Goal: Information Seeking & Learning: Learn about a topic

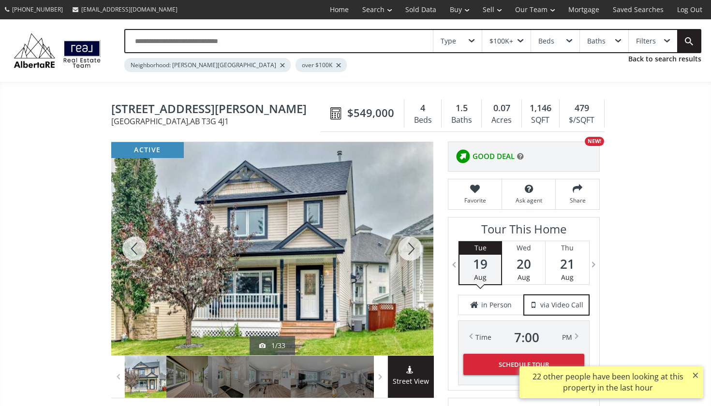
click at [409, 248] on div at bounding box center [410, 248] width 46 height 213
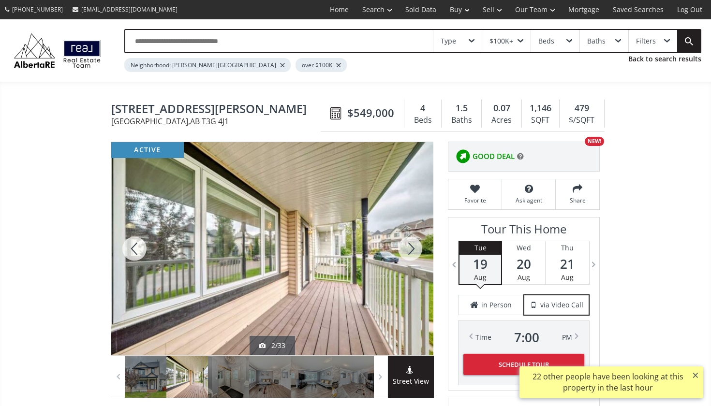
click at [409, 248] on div at bounding box center [410, 248] width 46 height 213
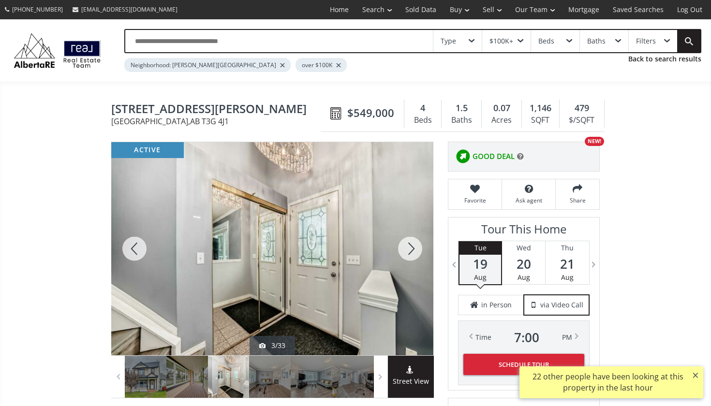
click at [409, 248] on div at bounding box center [410, 248] width 46 height 213
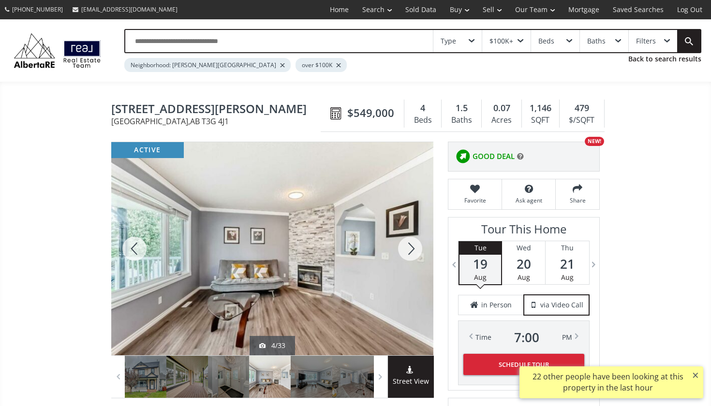
click at [409, 248] on div at bounding box center [410, 248] width 46 height 213
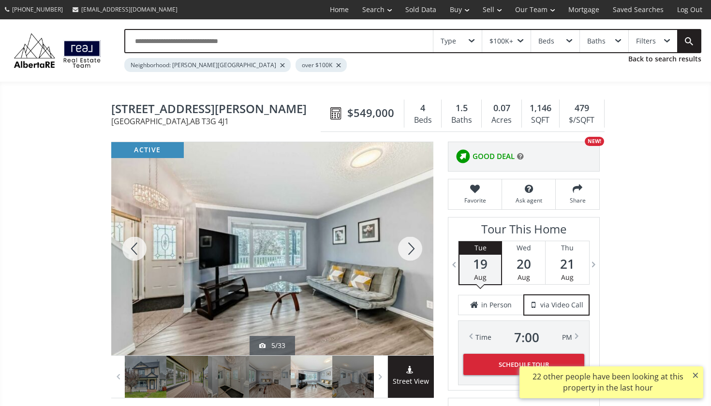
click at [409, 248] on div at bounding box center [410, 248] width 46 height 213
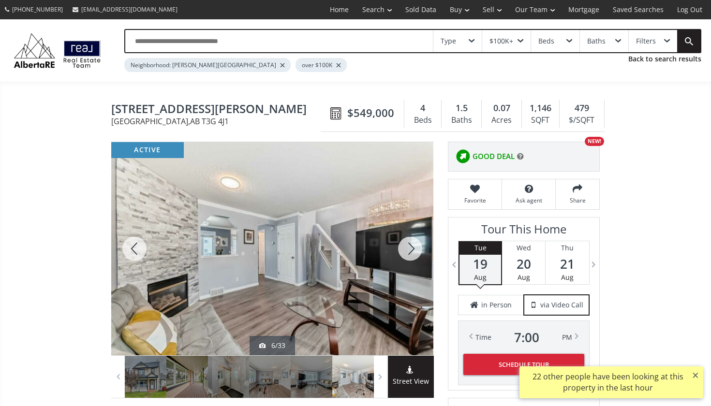
click at [409, 249] on div at bounding box center [410, 248] width 46 height 213
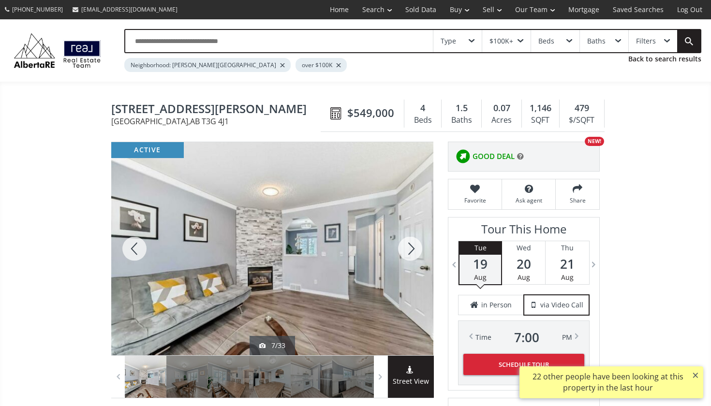
click at [409, 249] on div at bounding box center [410, 248] width 46 height 213
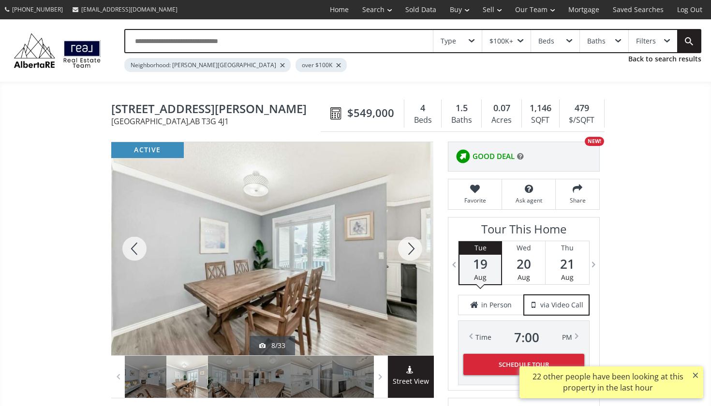
click at [409, 249] on div at bounding box center [410, 248] width 46 height 213
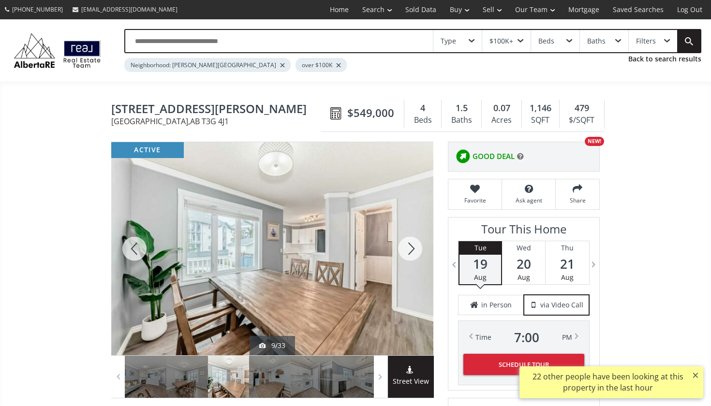
click at [409, 249] on div at bounding box center [410, 248] width 46 height 213
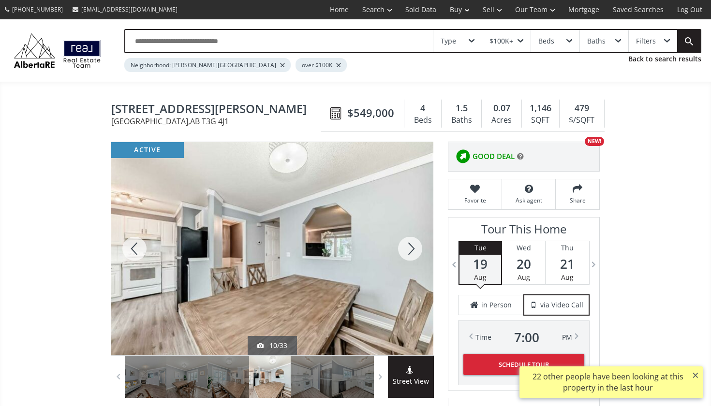
click at [409, 249] on div at bounding box center [410, 248] width 46 height 213
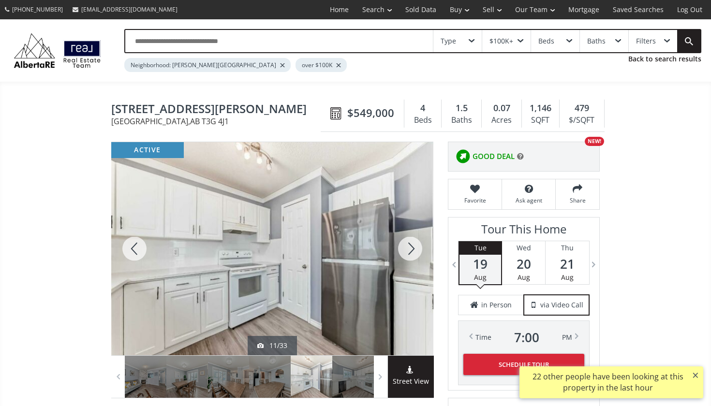
click at [409, 250] on div at bounding box center [410, 248] width 46 height 213
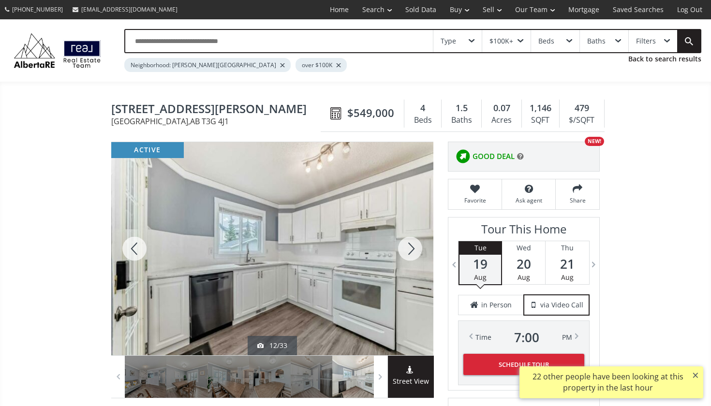
click at [409, 250] on div at bounding box center [410, 248] width 46 height 213
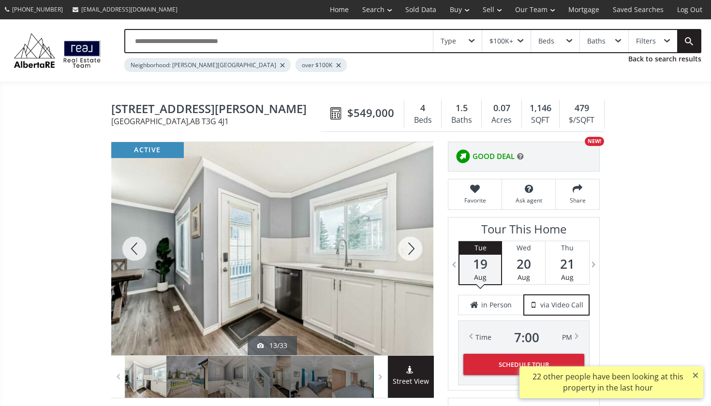
click at [409, 250] on div at bounding box center [410, 248] width 46 height 213
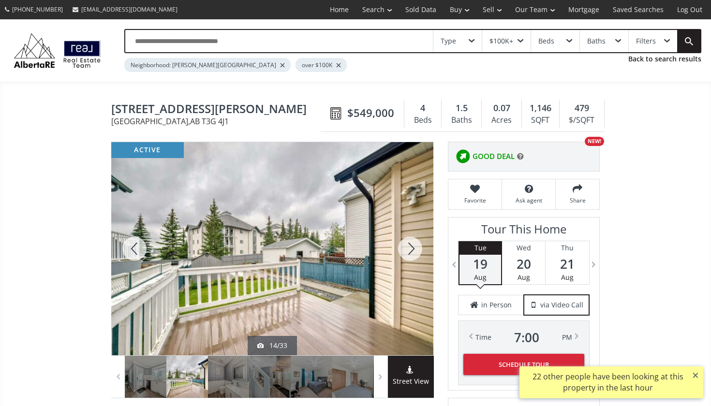
click at [409, 250] on div at bounding box center [410, 248] width 46 height 213
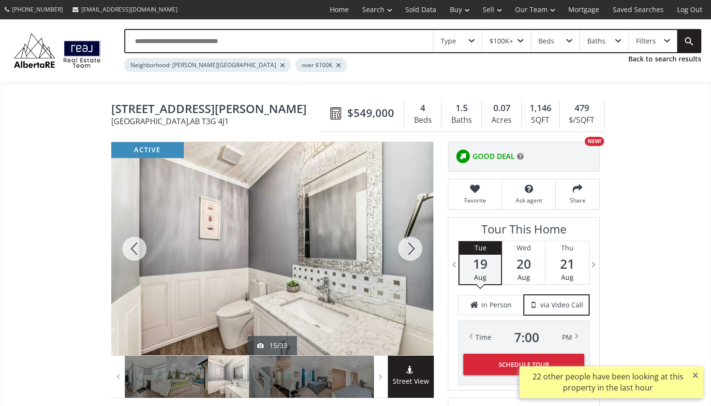
click at [409, 250] on div at bounding box center [410, 248] width 46 height 213
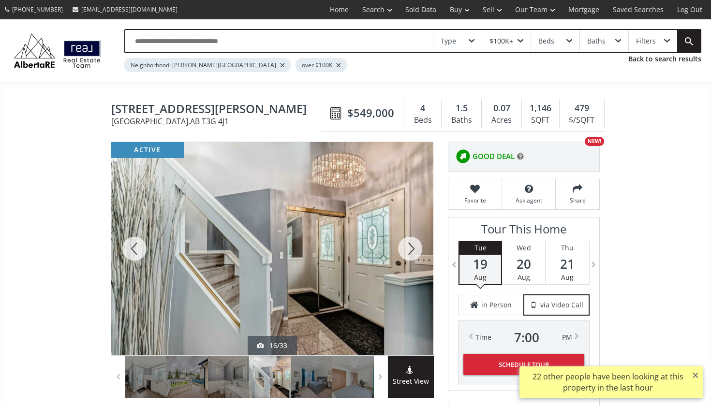
click at [133, 250] on div at bounding box center [134, 248] width 46 height 213
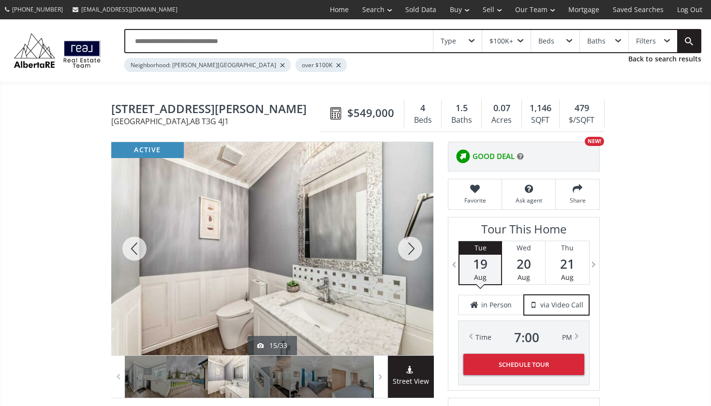
click at [403, 246] on div at bounding box center [410, 248] width 46 height 213
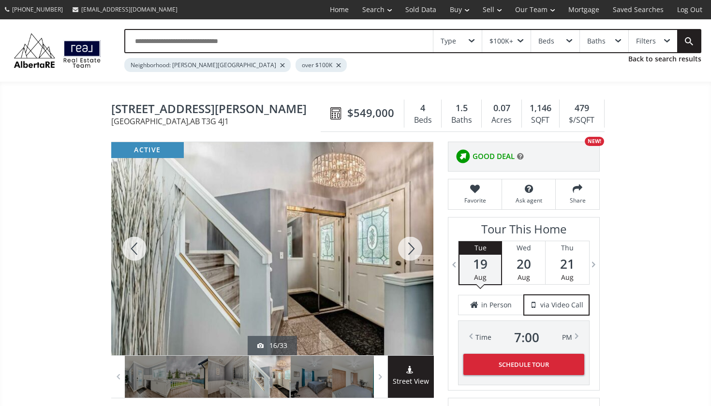
click at [403, 246] on div at bounding box center [410, 248] width 46 height 213
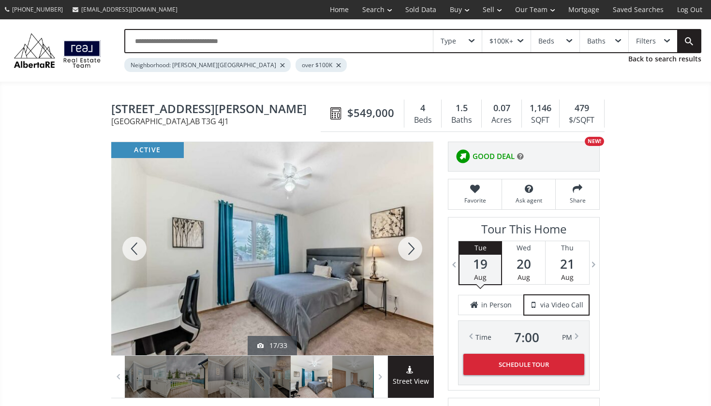
click at [403, 246] on div at bounding box center [410, 248] width 46 height 213
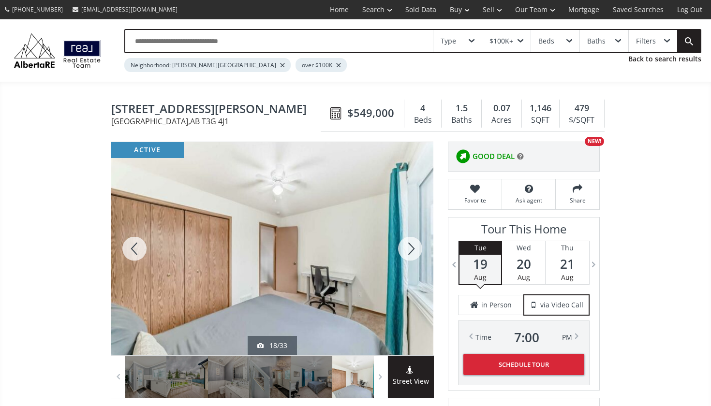
click at [406, 245] on div at bounding box center [410, 248] width 46 height 213
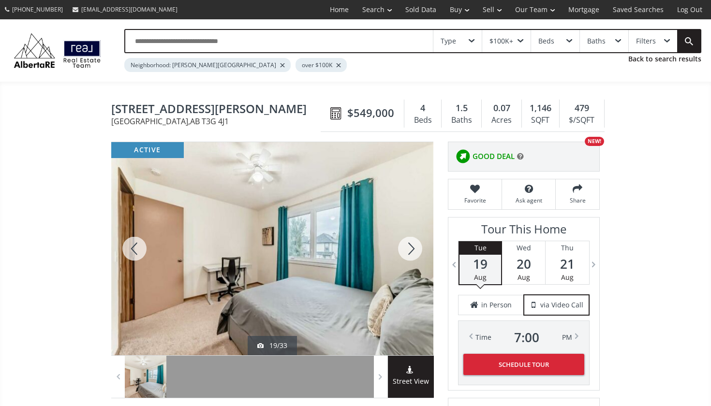
click at [406, 245] on div at bounding box center [410, 248] width 46 height 213
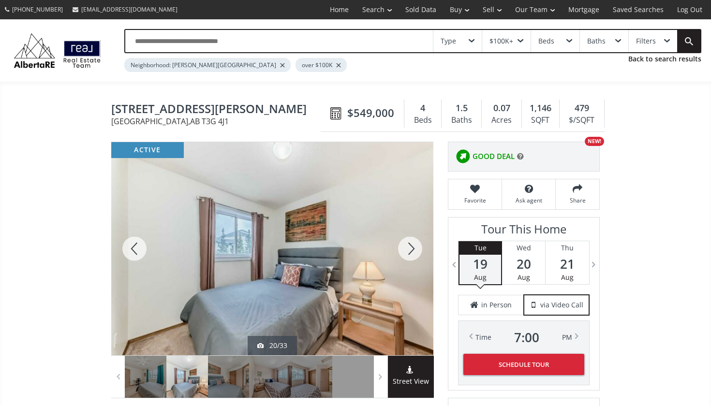
click at [406, 245] on div at bounding box center [410, 248] width 46 height 213
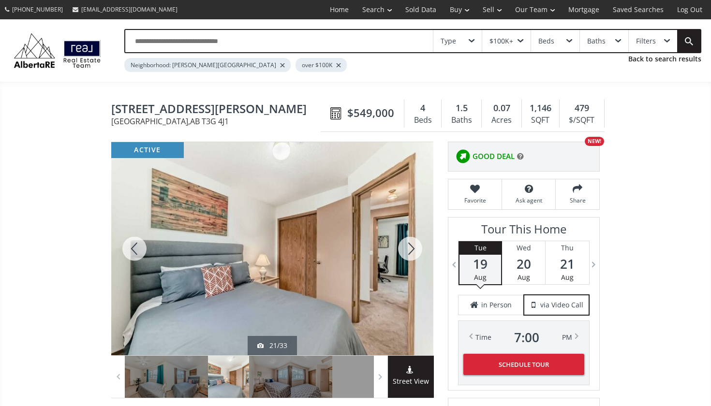
click at [406, 245] on div at bounding box center [410, 248] width 46 height 213
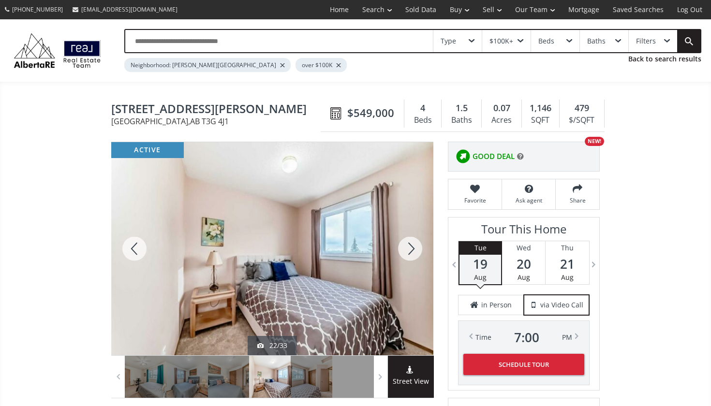
click at [406, 245] on div at bounding box center [410, 248] width 46 height 213
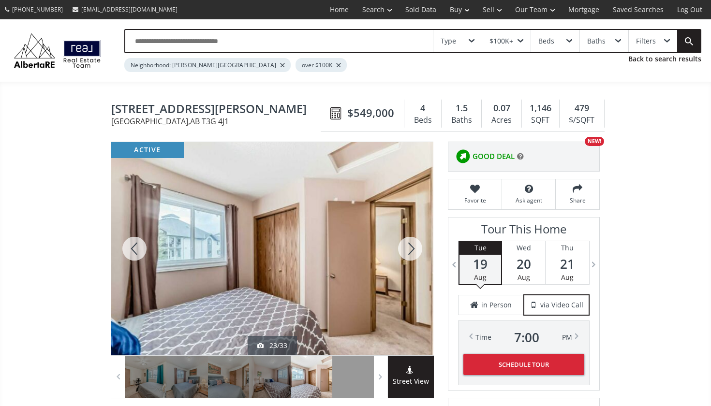
click at [406, 245] on div at bounding box center [410, 248] width 46 height 213
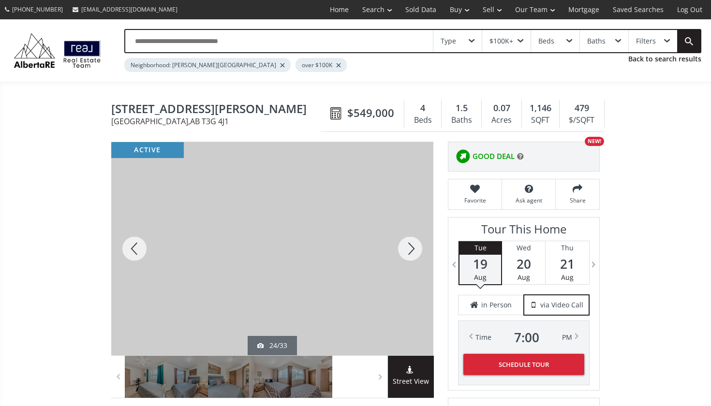
click at [406, 245] on div at bounding box center [410, 248] width 46 height 213
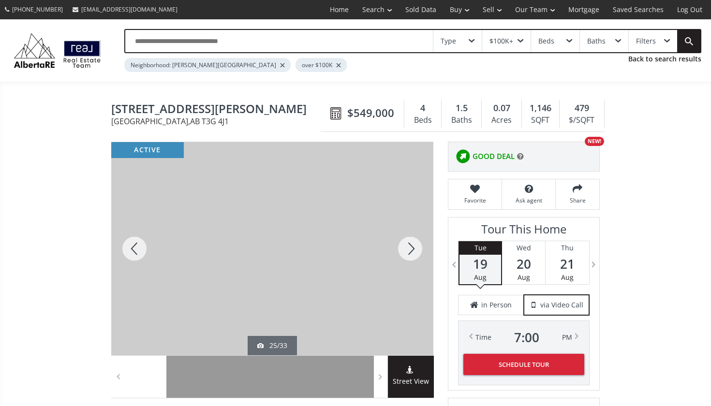
click at [406, 245] on div at bounding box center [410, 248] width 46 height 213
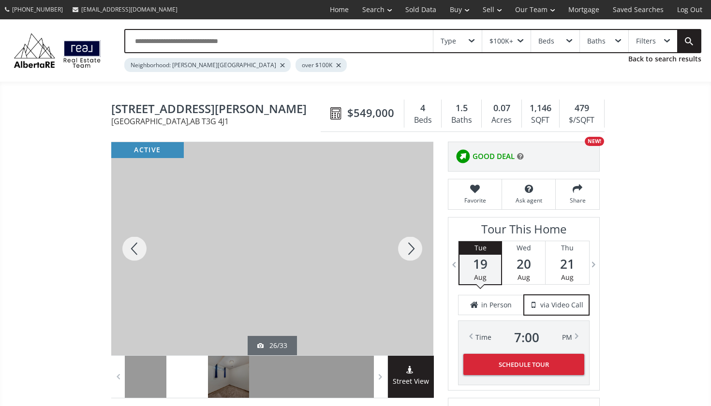
click at [406, 244] on div at bounding box center [410, 248] width 46 height 213
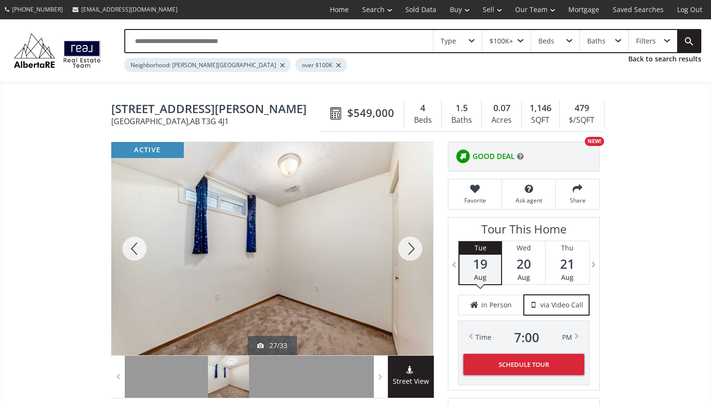
click at [406, 244] on div at bounding box center [410, 248] width 46 height 213
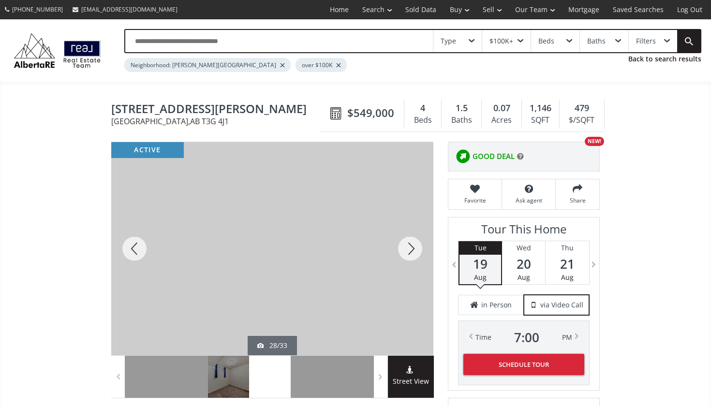
click at [406, 244] on div at bounding box center [410, 248] width 46 height 213
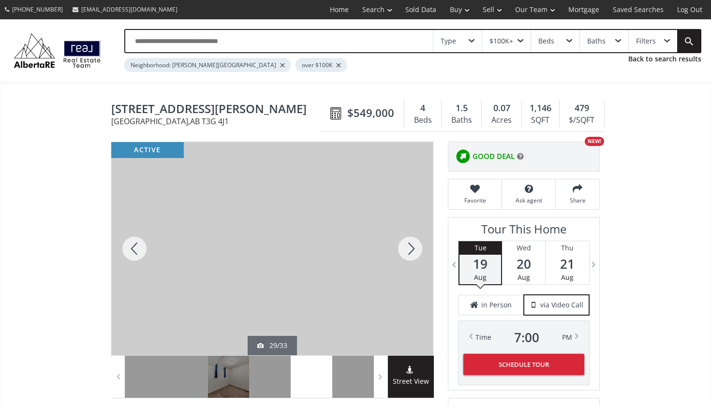
click at [406, 244] on div at bounding box center [410, 248] width 46 height 213
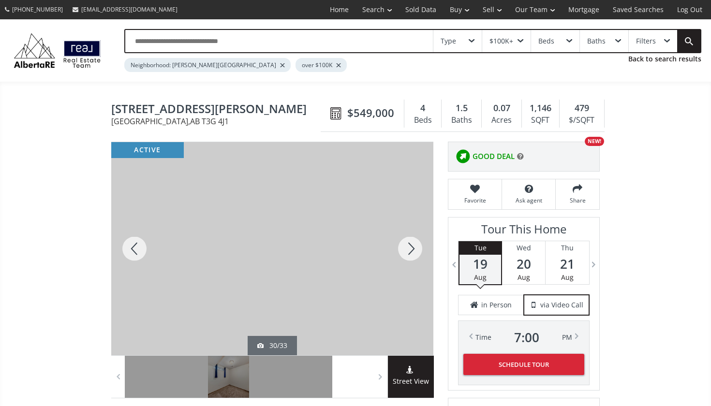
click at [406, 245] on div at bounding box center [410, 248] width 46 height 213
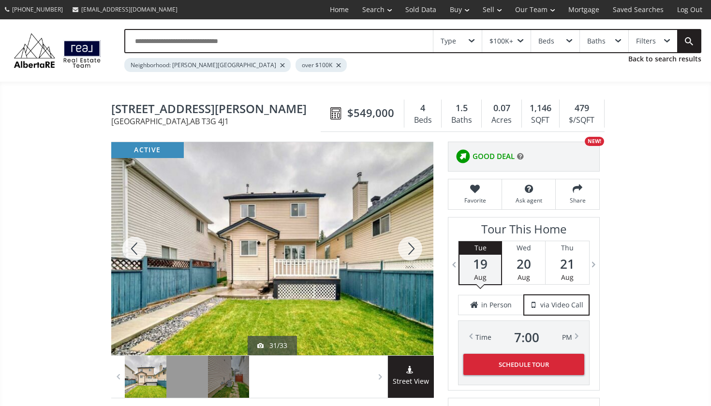
click at [406, 245] on div at bounding box center [410, 248] width 46 height 213
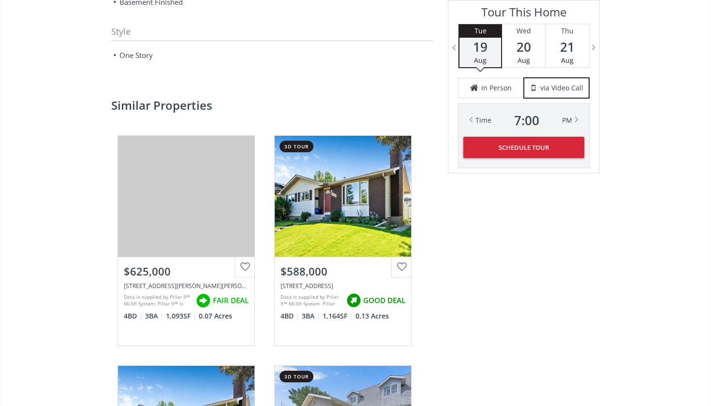
scroll to position [1368, 0]
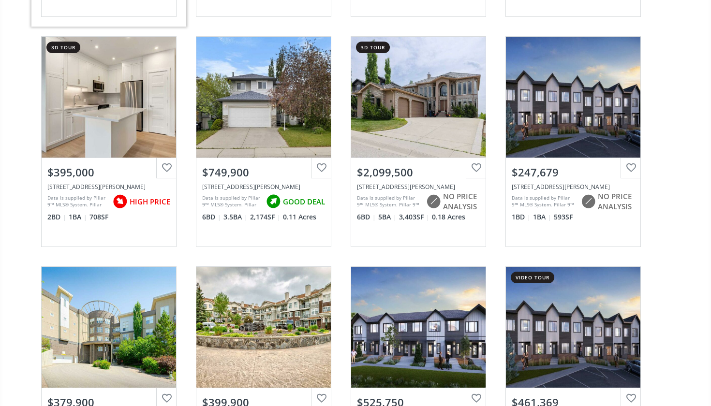
scroll to position [1252, 0]
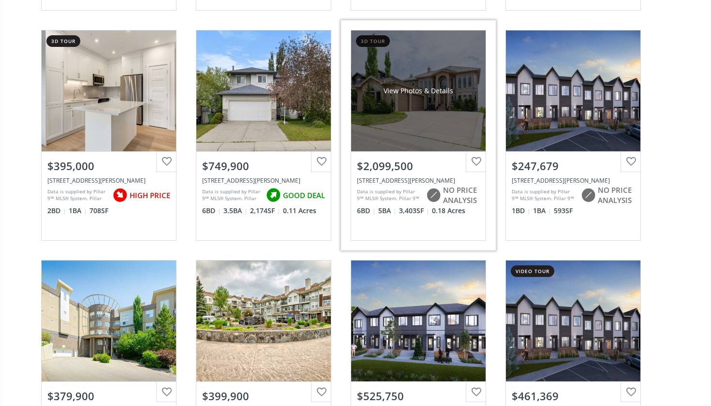
click at [395, 72] on div "View Photos & Details" at bounding box center [418, 90] width 134 height 121
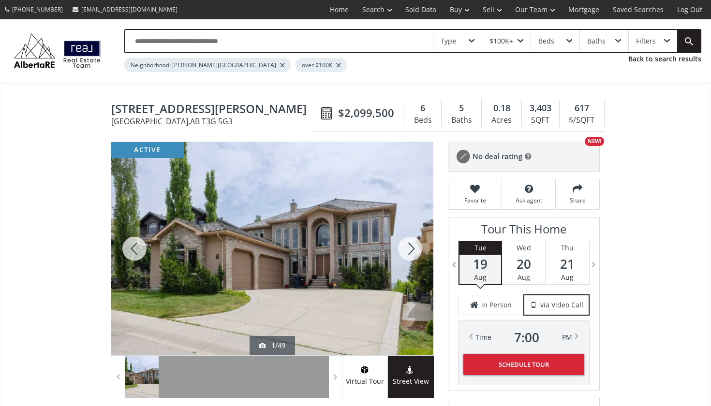
click at [414, 250] on div at bounding box center [410, 248] width 46 height 213
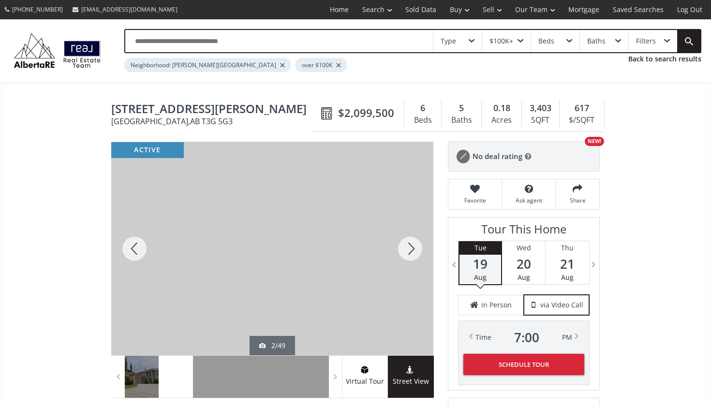
click at [414, 249] on div at bounding box center [410, 248] width 46 height 213
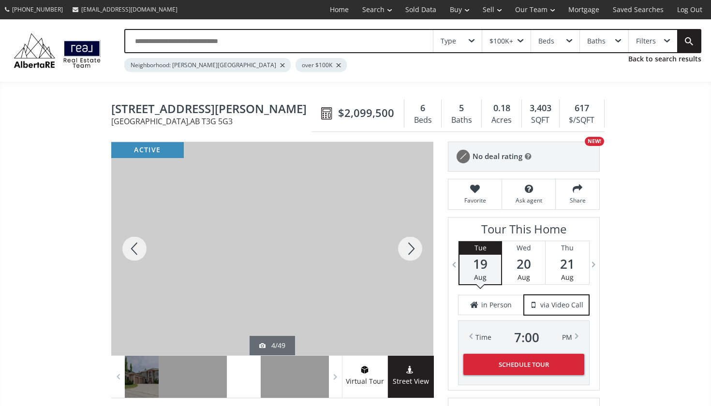
click at [414, 249] on div at bounding box center [410, 248] width 46 height 213
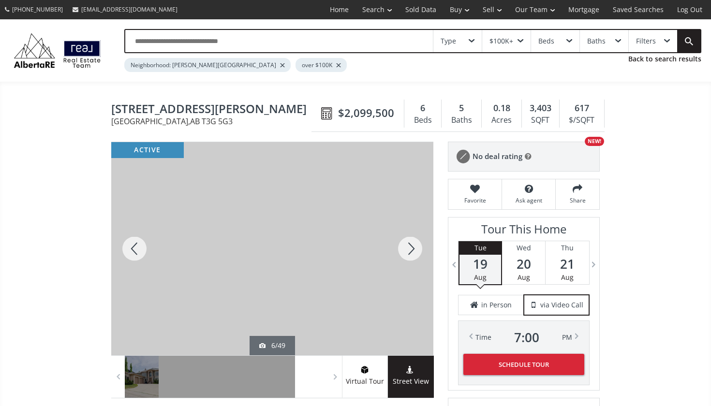
click at [414, 249] on div at bounding box center [410, 248] width 46 height 213
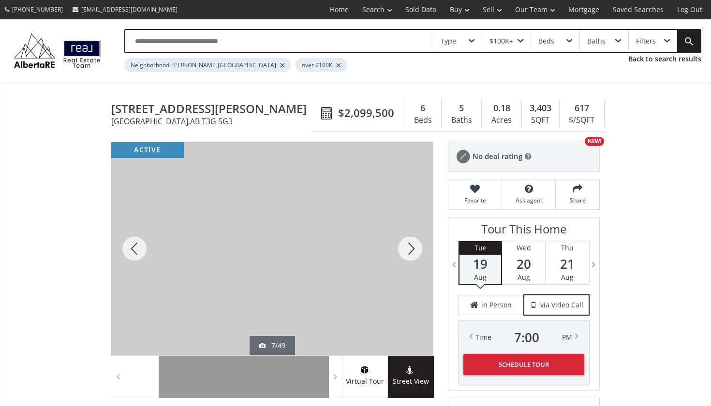
click at [414, 249] on div at bounding box center [410, 248] width 46 height 213
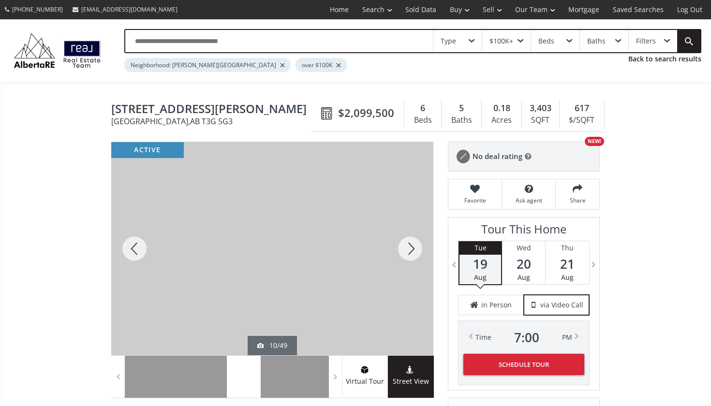
click at [414, 249] on div at bounding box center [410, 248] width 46 height 213
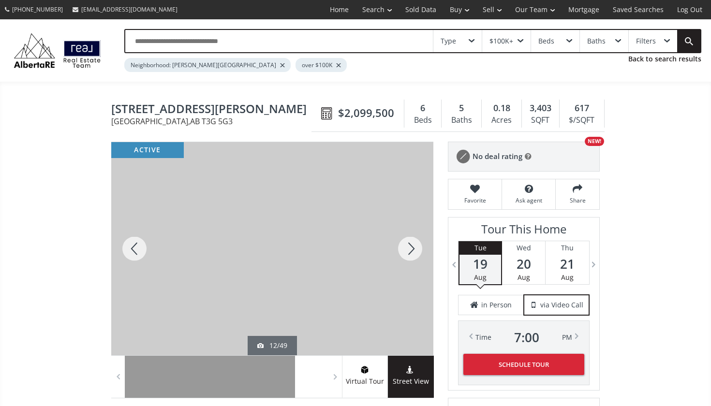
click at [414, 249] on div at bounding box center [410, 248] width 46 height 213
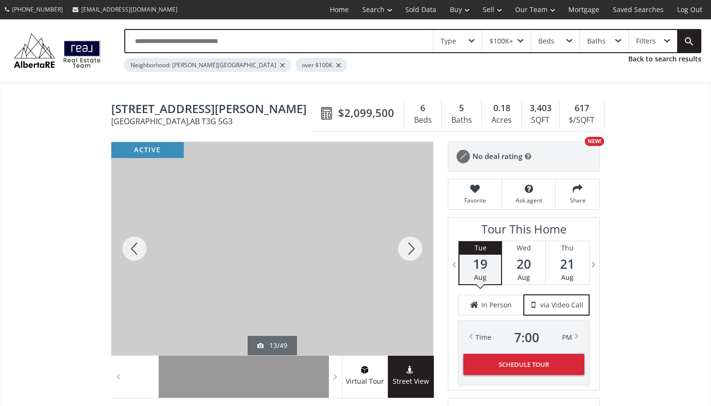
click at [414, 249] on div at bounding box center [410, 248] width 46 height 213
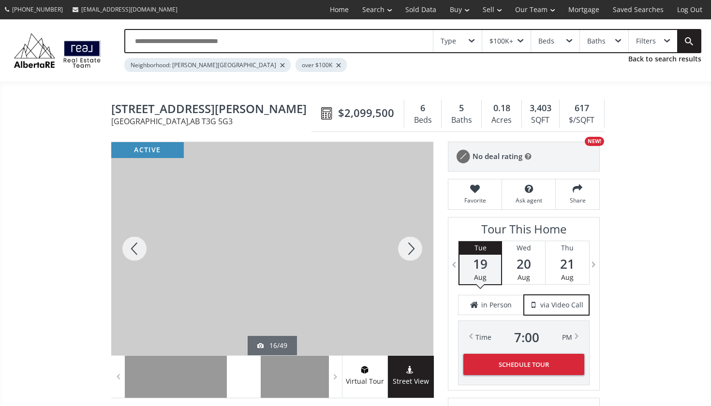
click at [414, 249] on div at bounding box center [410, 248] width 46 height 213
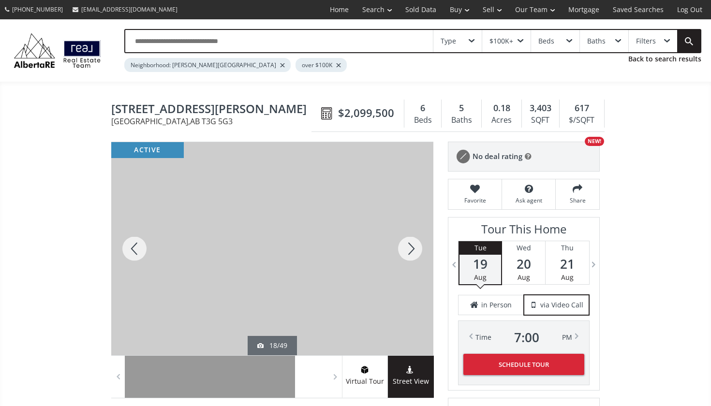
click at [414, 250] on div at bounding box center [410, 248] width 46 height 213
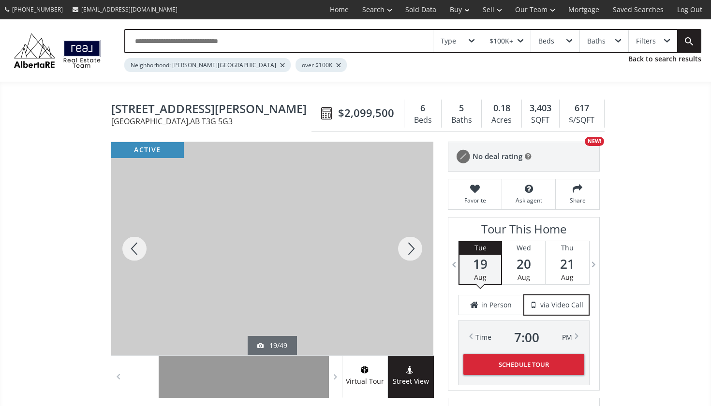
click at [414, 250] on div at bounding box center [410, 248] width 46 height 213
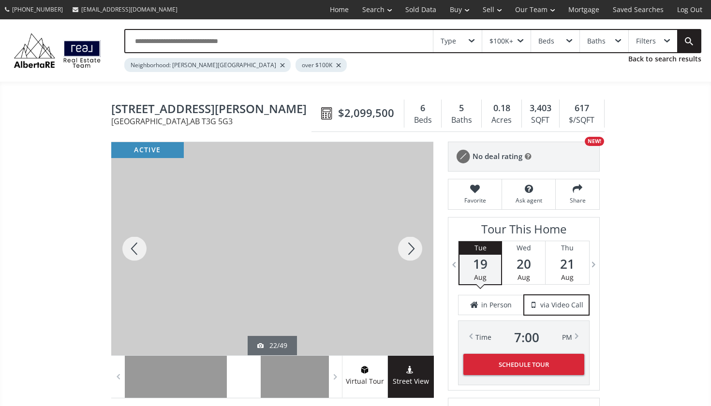
click at [414, 250] on div at bounding box center [410, 248] width 46 height 213
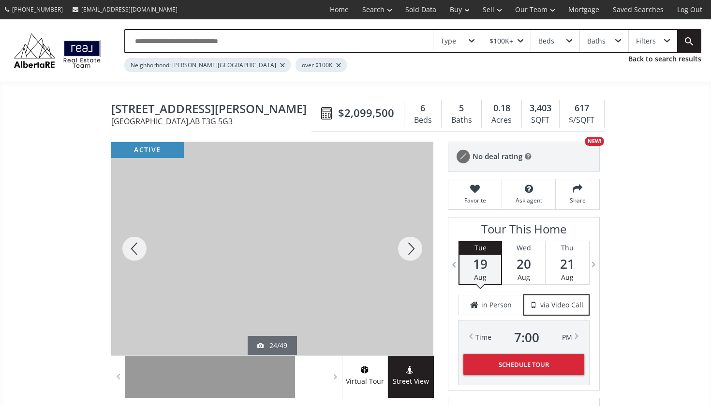
click at [414, 250] on div at bounding box center [410, 248] width 46 height 213
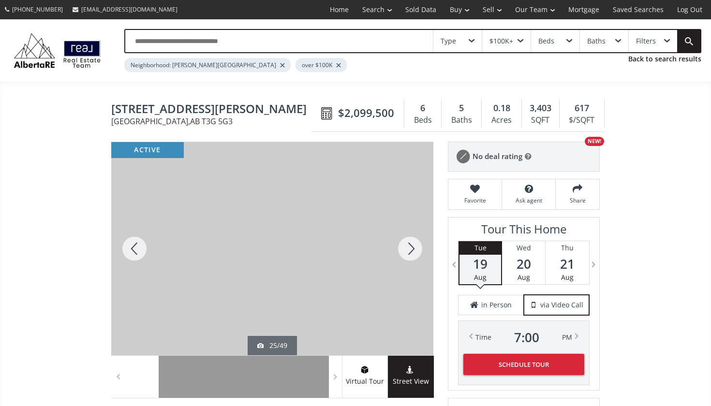
click at [414, 250] on div at bounding box center [410, 248] width 46 height 213
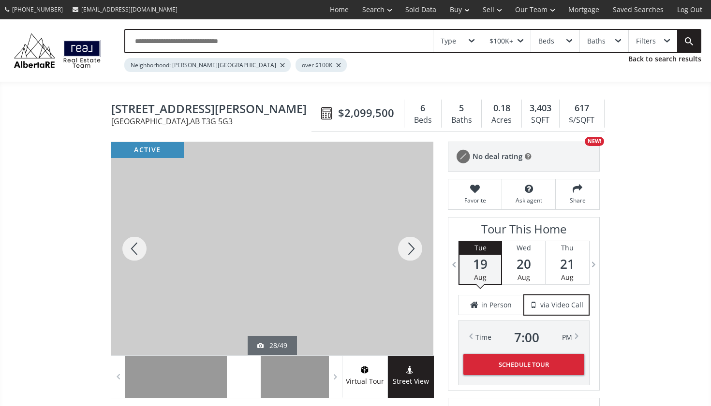
click at [414, 249] on div at bounding box center [410, 248] width 46 height 213
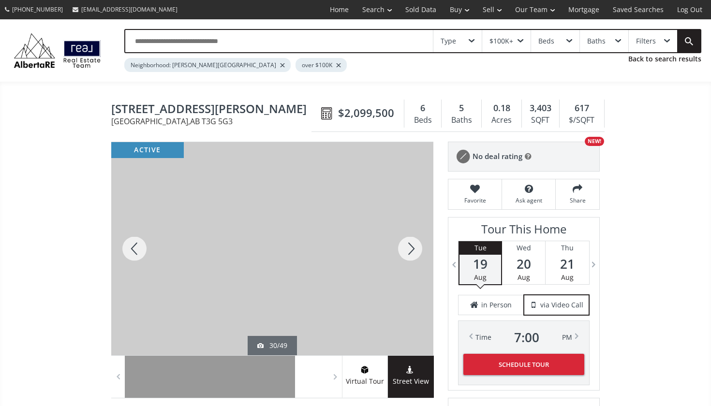
click at [414, 247] on div at bounding box center [410, 248] width 46 height 213
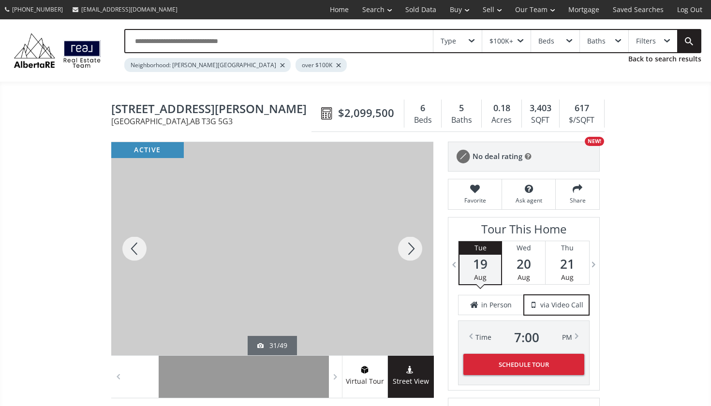
click at [414, 247] on div at bounding box center [410, 248] width 46 height 213
click at [414, 248] on div at bounding box center [410, 248] width 46 height 213
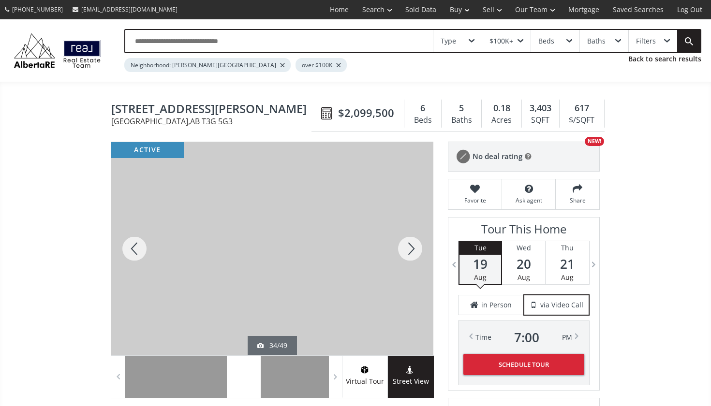
click at [414, 248] on div at bounding box center [410, 248] width 46 height 213
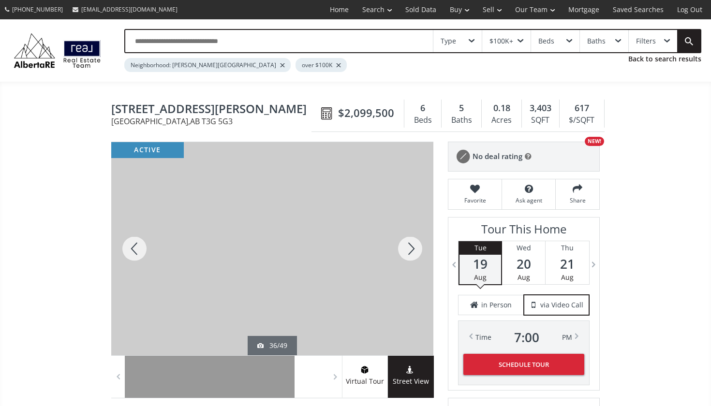
click at [414, 248] on div at bounding box center [410, 248] width 46 height 213
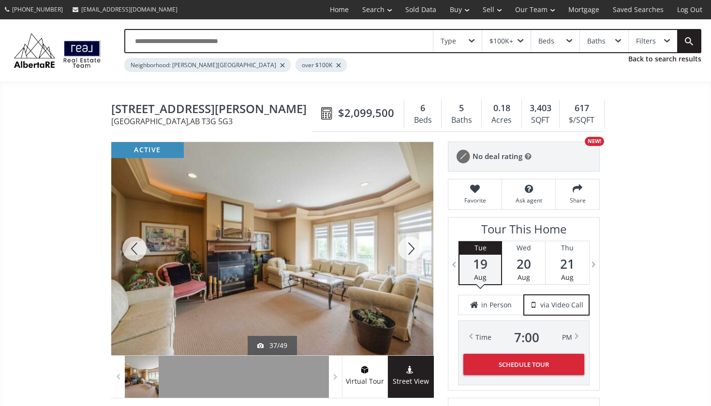
click at [414, 248] on div at bounding box center [410, 248] width 46 height 213
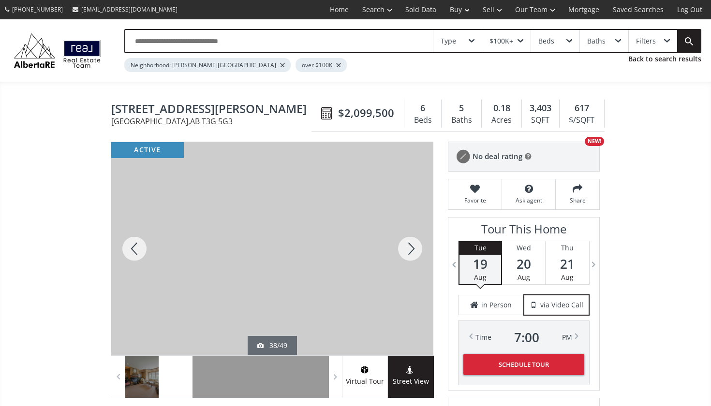
click at [414, 246] on div at bounding box center [410, 248] width 46 height 213
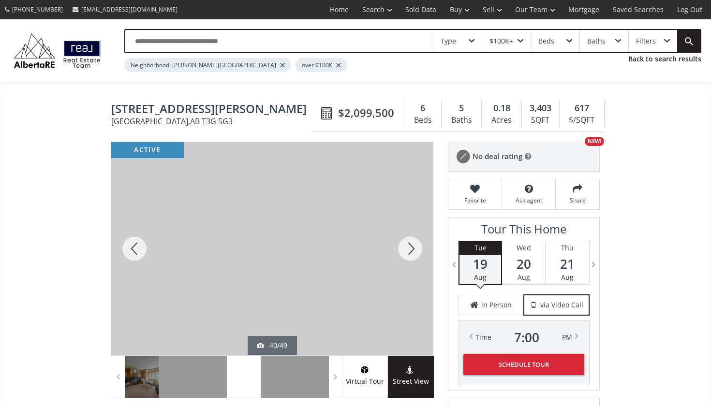
click at [414, 246] on div at bounding box center [410, 248] width 46 height 213
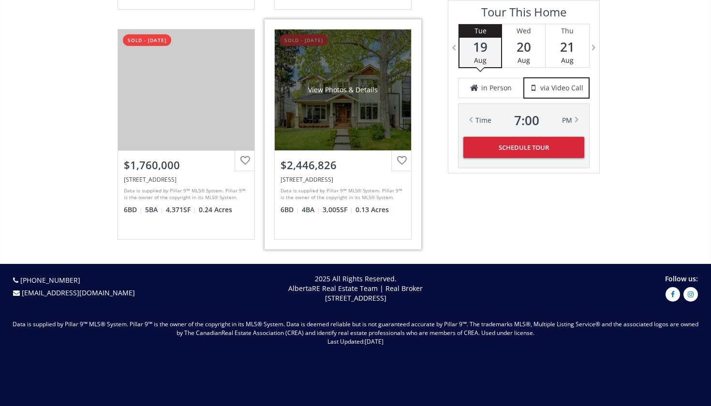
scroll to position [2126, 0]
